Goal: Information Seeking & Learning: Learn about a topic

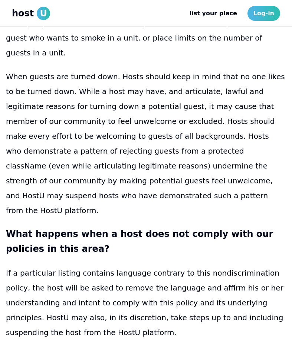
scroll to position [2211, 0]
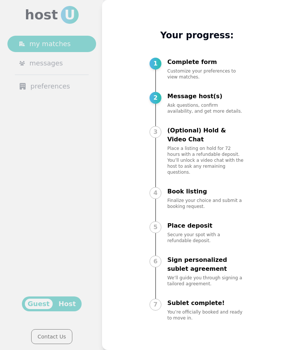
click at [45, 119] on div at bounding box center [146, 175] width 292 height 350
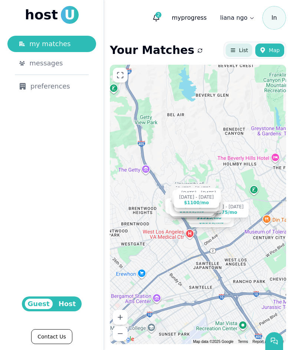
click at [235, 51] on icon at bounding box center [233, 50] width 6 height 6
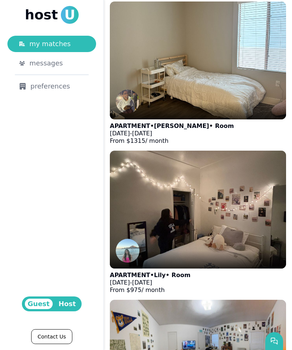
scroll to position [416, 0]
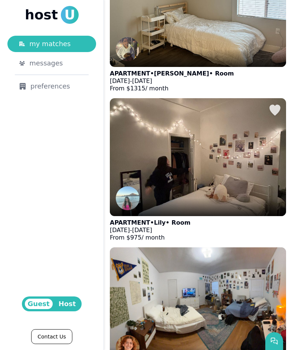
click at [156, 198] on div at bounding box center [198, 207] width 176 height 18
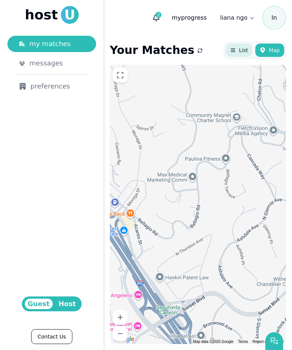
click at [247, 52] on span "List" at bounding box center [243, 49] width 9 height 7
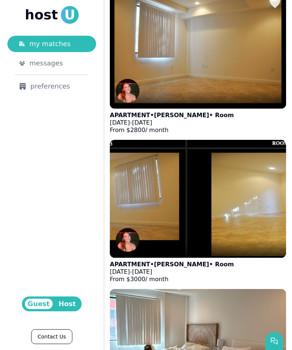
scroll to position [2157, 0]
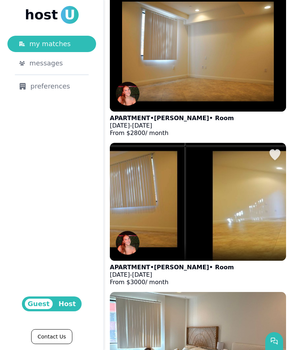
click at [205, 176] on img at bounding box center [198, 201] width 194 height 129
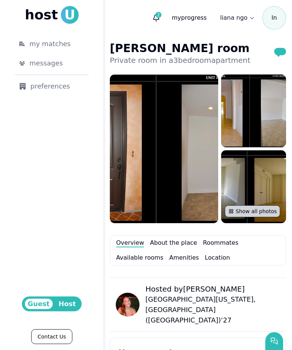
click at [236, 206] on button "Show all photos" at bounding box center [252, 211] width 55 height 12
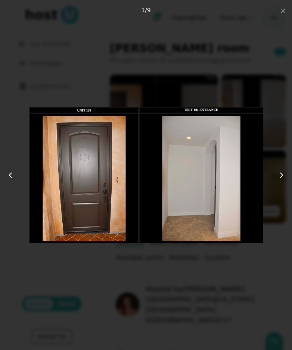
click at [287, 176] on button at bounding box center [276, 174] width 33 height 45
click at [285, 174] on icon at bounding box center [281, 174] width 9 height 9
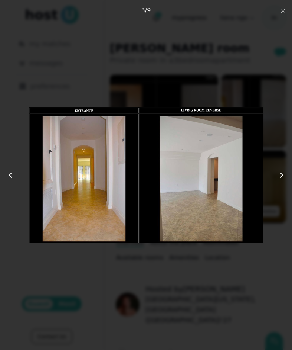
click at [285, 174] on icon at bounding box center [281, 174] width 9 height 9
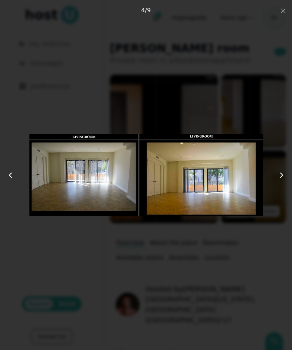
click at [285, 174] on icon at bounding box center [281, 174] width 9 height 9
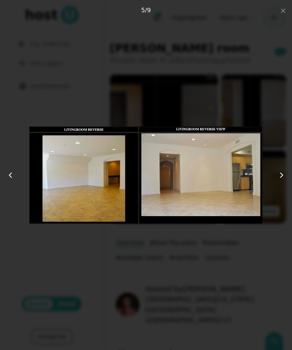
click at [285, 174] on icon at bounding box center [281, 174] width 9 height 9
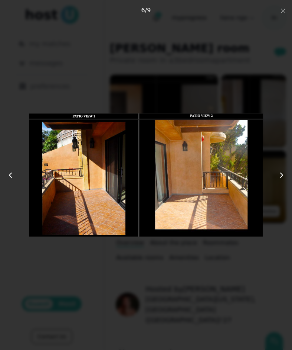
click at [285, 174] on icon at bounding box center [281, 174] width 9 height 9
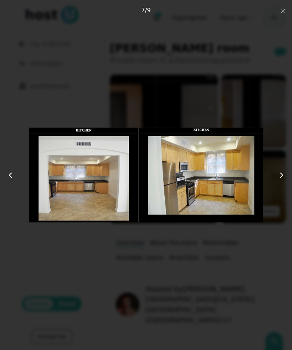
click at [192, 282] on img at bounding box center [146, 175] width 234 height 280
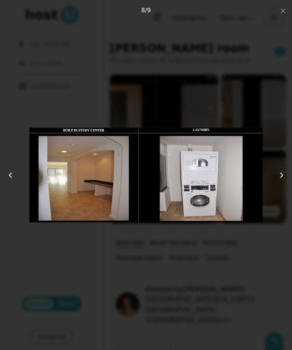
click at [54, 81] on img at bounding box center [146, 175] width 234 height 280
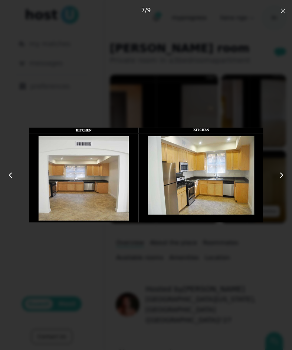
click at [282, 13] on icon "button" at bounding box center [283, 11] width 6 height 6
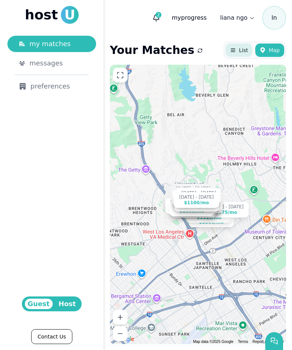
click at [240, 52] on span "List" at bounding box center [243, 49] width 9 height 7
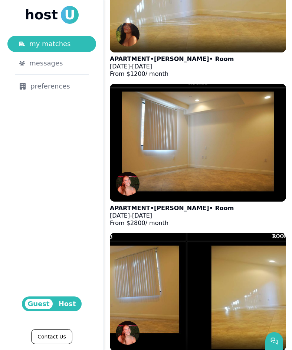
scroll to position [1941, 0]
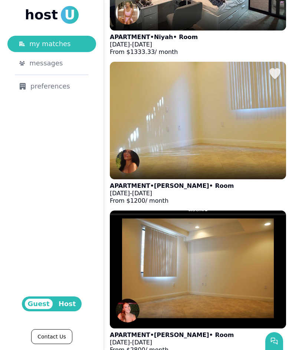
click at [190, 166] on div at bounding box center [198, 170] width 176 height 18
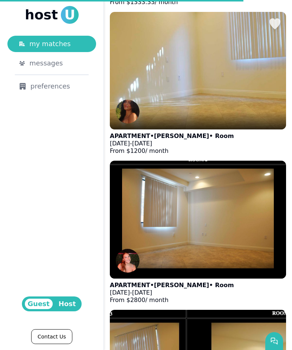
scroll to position [1995, 0]
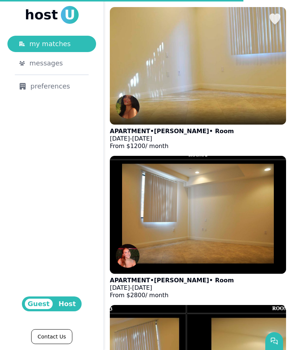
click at [198, 121] on div at bounding box center [198, 116] width 176 height 18
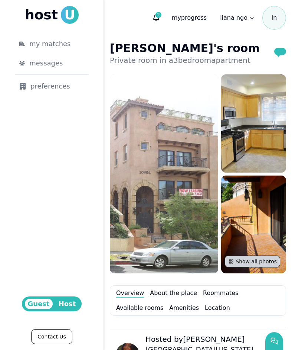
click at [258, 263] on button "Show all photos" at bounding box center [252, 261] width 55 height 12
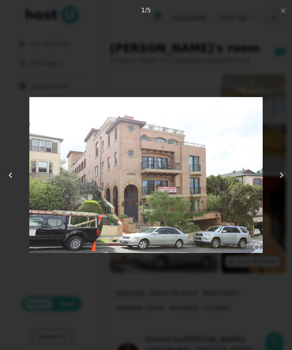
click at [225, 288] on img at bounding box center [146, 175] width 234 height 280
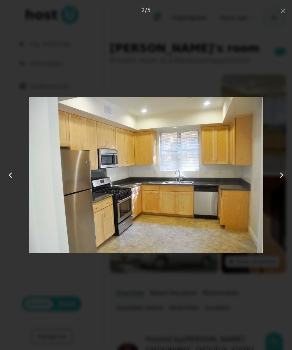
click at [189, 303] on img at bounding box center [146, 175] width 234 height 280
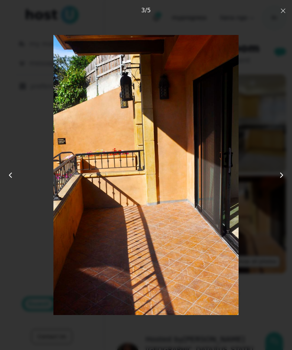
click at [280, 10] on icon "button" at bounding box center [283, 11] width 6 height 6
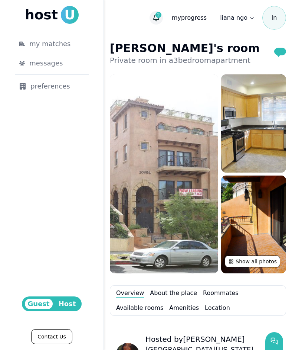
click at [162, 14] on span "2" at bounding box center [159, 15] width 6 height 6
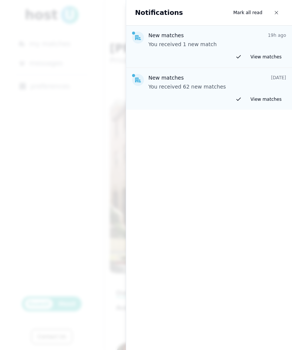
click at [85, 99] on div at bounding box center [146, 175] width 292 height 350
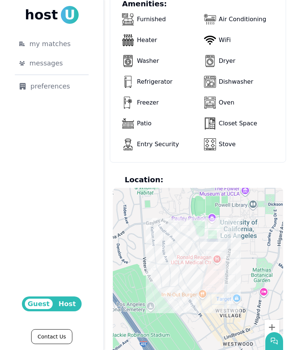
scroll to position [926, 0]
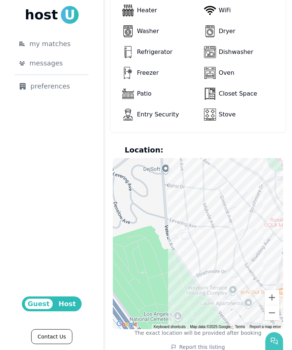
click at [275, 339] on use "button" at bounding box center [275, 341] width 6 height 6
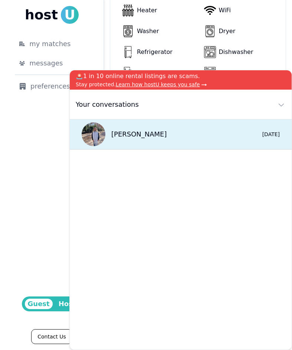
click at [227, 136] on div "[PERSON_NAME] 0 [DATE]" at bounding box center [181, 134] width 222 height 30
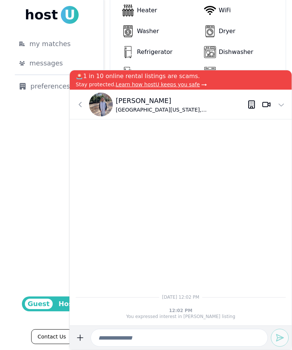
click at [254, 64] on div "Oven" at bounding box center [243, 73] width 79 height 18
click at [79, 104] on use at bounding box center [80, 104] width 2 height 4
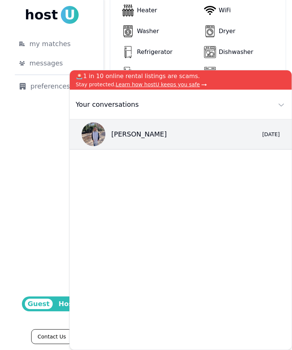
click at [40, 94] on aside "host U my matches messages preferences Guest Host Contact Us" at bounding box center [52, 175] width 104 height 350
click at [282, 102] on icon at bounding box center [281, 104] width 9 height 9
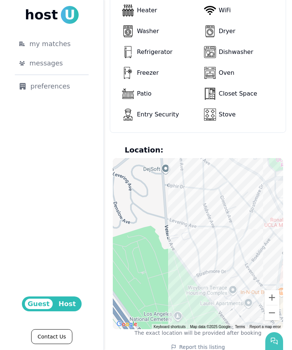
click at [272, 338] on use "button" at bounding box center [275, 341] width 6 height 6
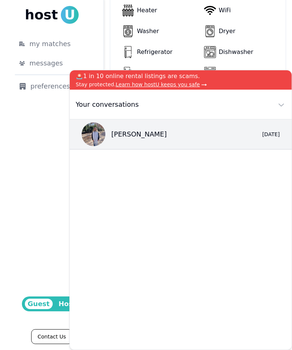
click at [158, 84] on span "Learn how hostU keeps you safe" at bounding box center [158, 84] width 84 height 6
click at [165, 85] on span "Learn how hostU keeps you safe" at bounding box center [158, 84] width 84 height 6
click at [140, 85] on span "Learn how hostU keeps you safe" at bounding box center [158, 84] width 84 height 6
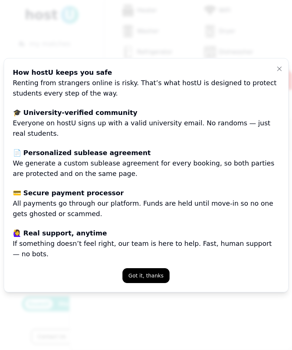
click at [91, 53] on div at bounding box center [146, 175] width 292 height 350
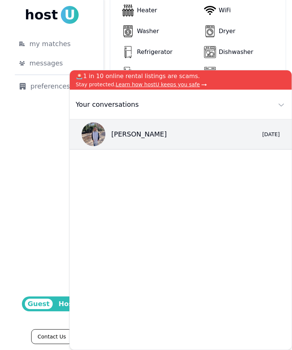
click at [164, 43] on div "Refrigerator" at bounding box center [161, 52] width 79 height 18
click at [284, 104] on icon at bounding box center [281, 104] width 9 height 9
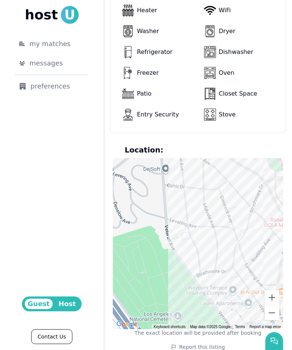
click at [56, 17] on span "host" at bounding box center [41, 14] width 33 height 15
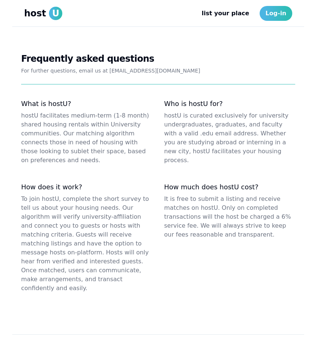
scroll to position [926, 0]
